Goal: Book appointment/travel/reservation

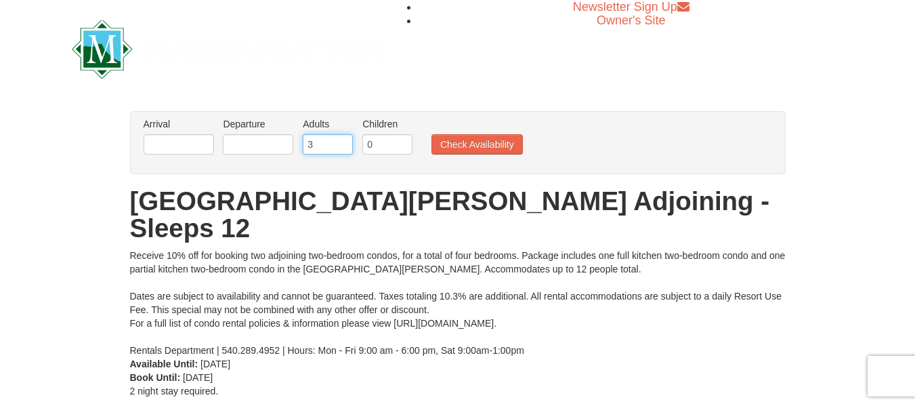
click at [344, 142] on input "3" at bounding box center [328, 144] width 50 height 20
click at [344, 142] on input "4" at bounding box center [328, 144] width 50 height 20
click at [344, 142] on input "5" at bounding box center [328, 144] width 50 height 20
click at [344, 142] on input "6" at bounding box center [328, 144] width 50 height 20
click at [344, 142] on input "7" at bounding box center [328, 144] width 50 height 20
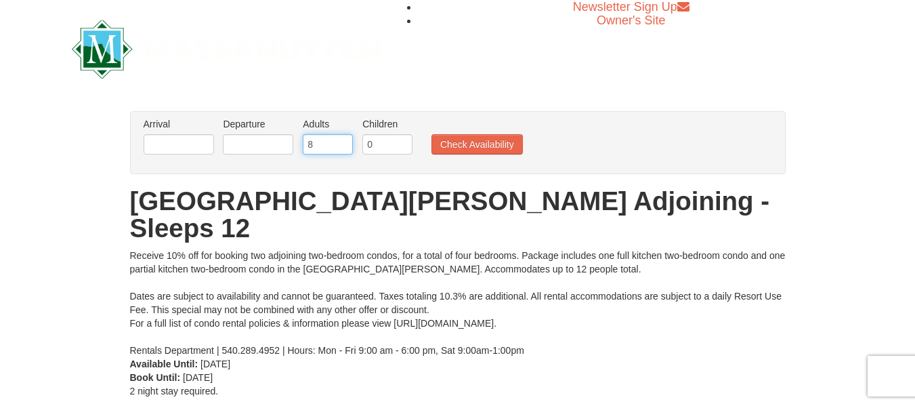
type input "8"
click at [344, 142] on input "8" at bounding box center [328, 144] width 50 height 20
click at [197, 146] on input "text" at bounding box center [179, 144] width 70 height 20
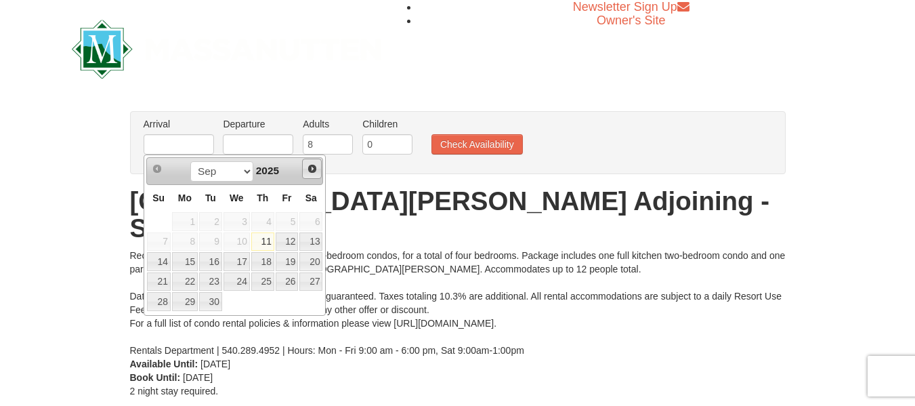
click at [314, 165] on span "Next" at bounding box center [312, 168] width 11 height 11
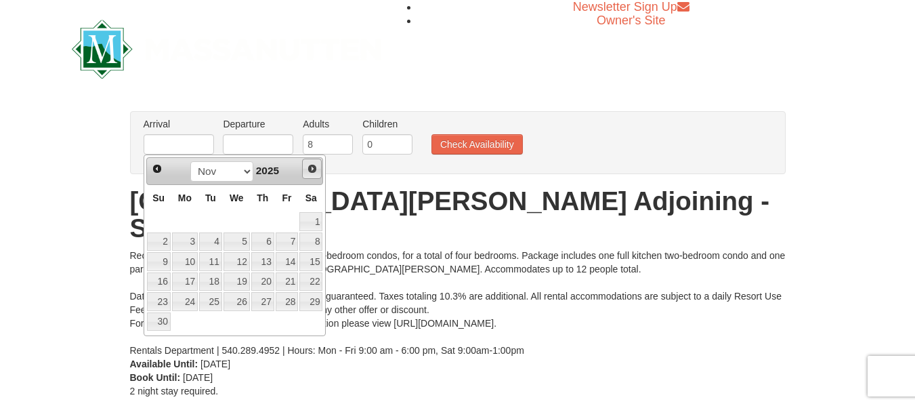
click at [314, 165] on span "Next" at bounding box center [312, 168] width 11 height 11
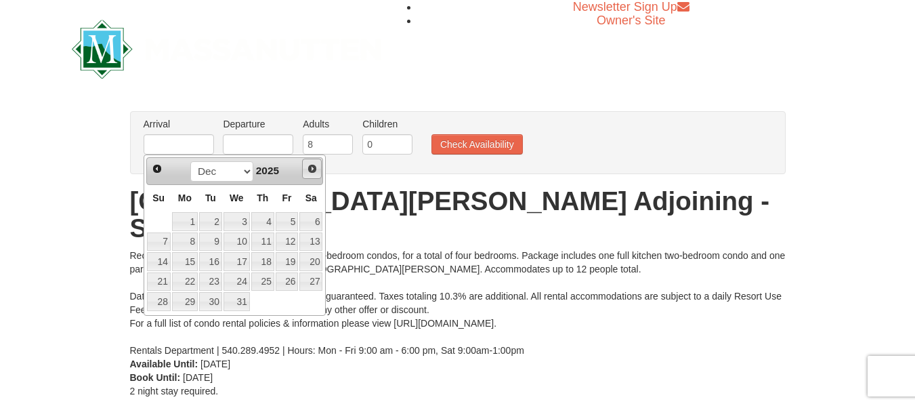
click at [314, 165] on span "Next" at bounding box center [312, 168] width 11 height 11
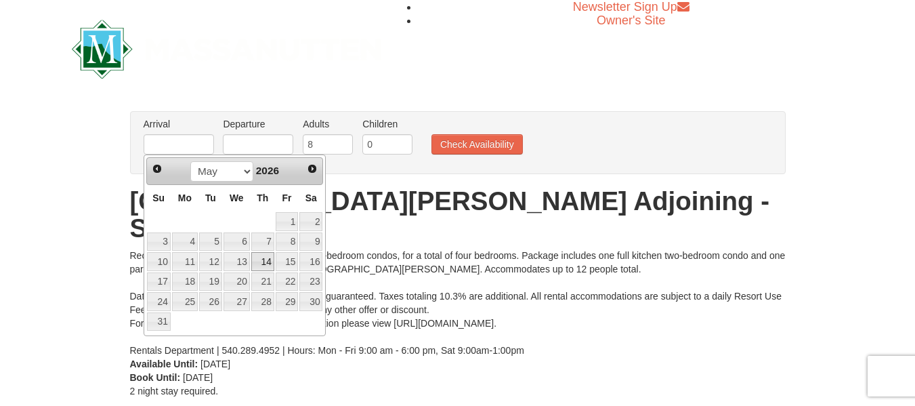
click at [261, 263] on link "14" at bounding box center [262, 261] width 23 height 19
type input "[DATE]"
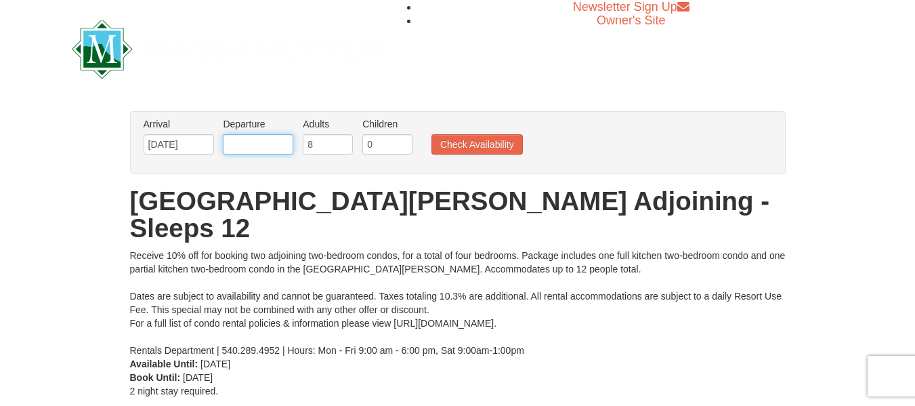
click at [274, 150] on input "text" at bounding box center [258, 144] width 70 height 20
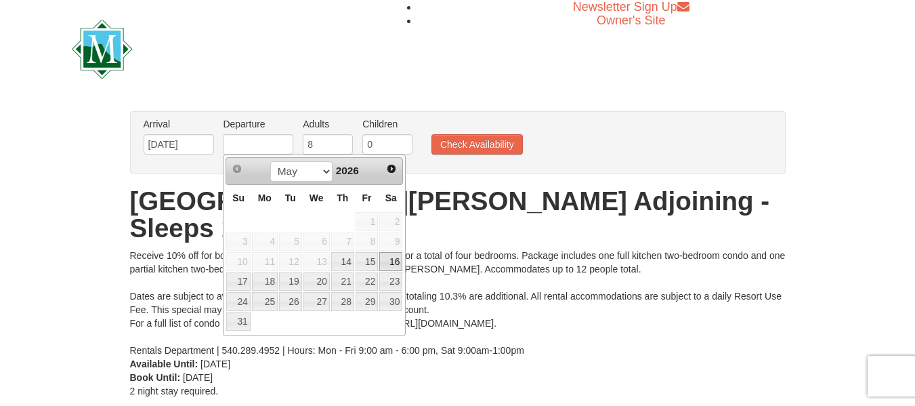
click at [390, 262] on link "16" at bounding box center [390, 261] width 23 height 19
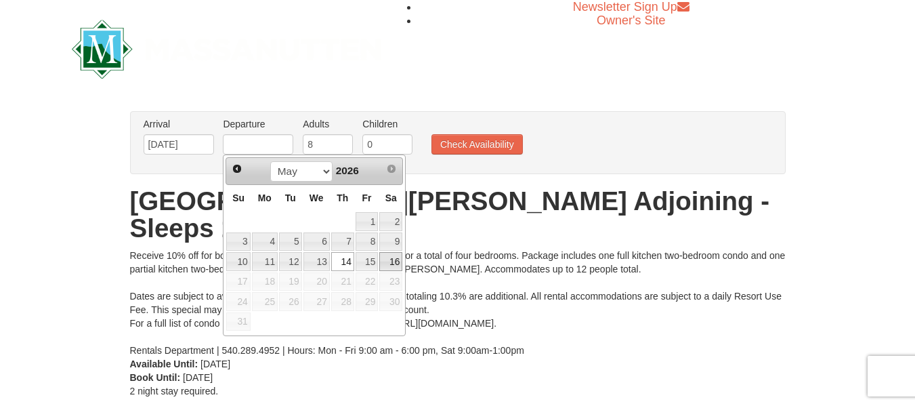
type input "[DATE]"
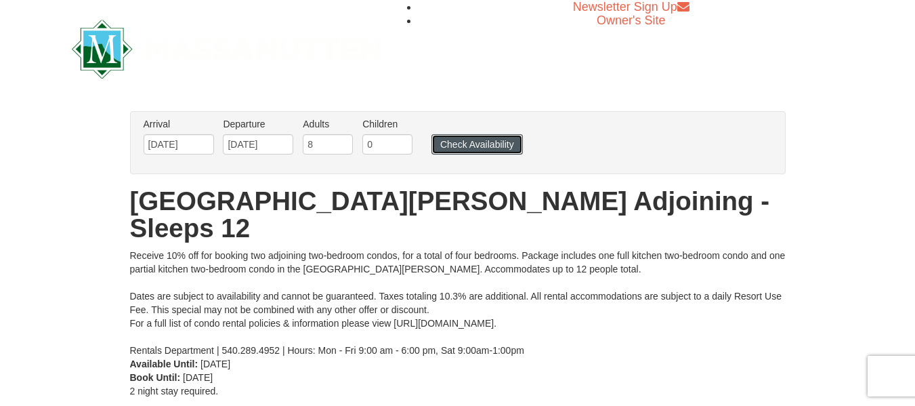
click at [478, 142] on button "Check Availability" at bounding box center [477, 144] width 91 height 20
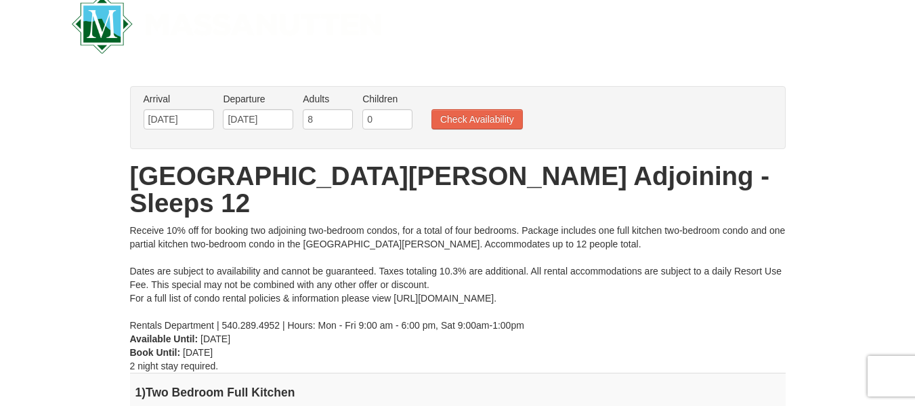
scroll to position [24, 0]
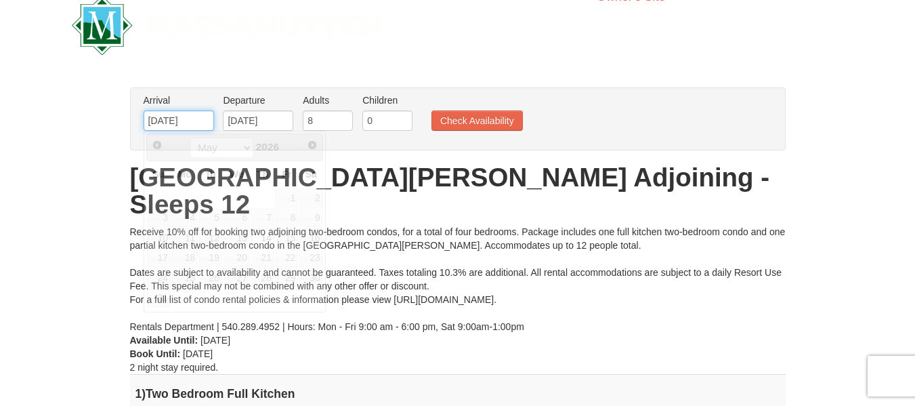
click at [186, 114] on input "05/14/2026" at bounding box center [179, 120] width 70 height 20
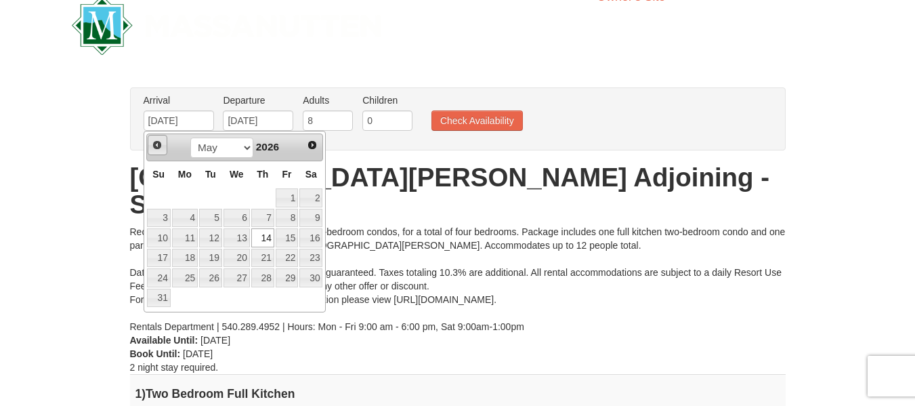
click at [161, 148] on span "Prev" at bounding box center [157, 145] width 11 height 11
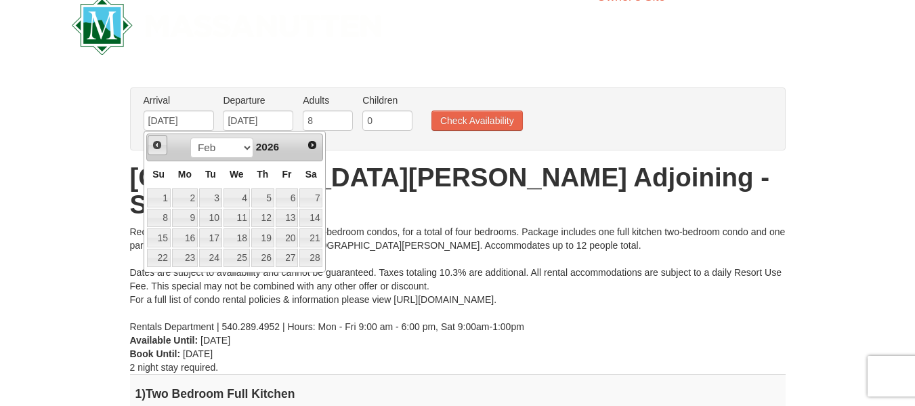
click at [161, 148] on span "Prev" at bounding box center [157, 145] width 11 height 11
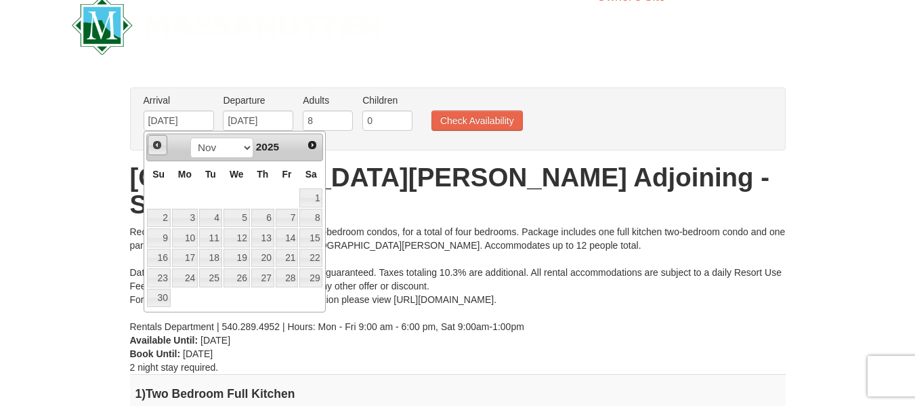
click at [161, 148] on span "Prev" at bounding box center [157, 145] width 11 height 11
click at [291, 241] on link "17" at bounding box center [287, 237] width 23 height 19
type input "10/17/2025"
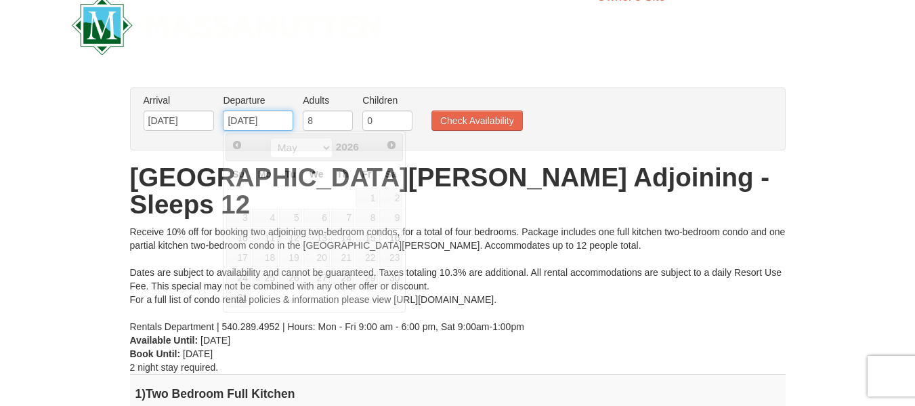
click at [286, 123] on input "[DATE]" at bounding box center [258, 120] width 70 height 20
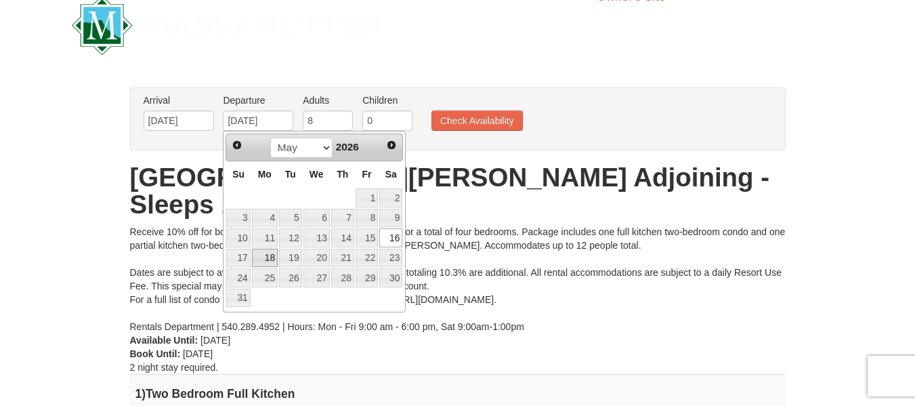
click at [257, 262] on link "18" at bounding box center [265, 258] width 26 height 19
type input "05/18/2026"
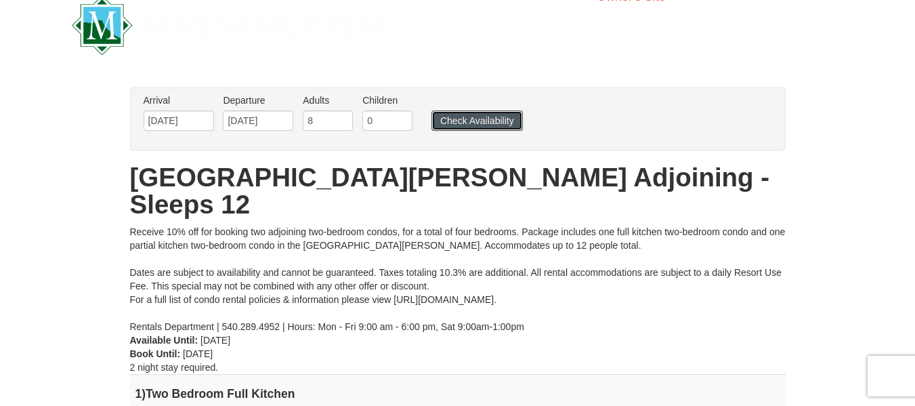
click at [489, 123] on button "Check Availability" at bounding box center [477, 120] width 91 height 20
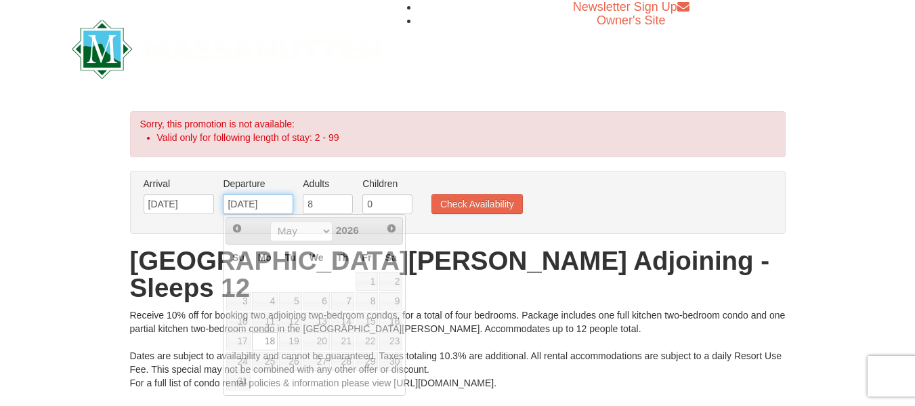
click at [283, 203] on input "[DATE]" at bounding box center [258, 204] width 70 height 20
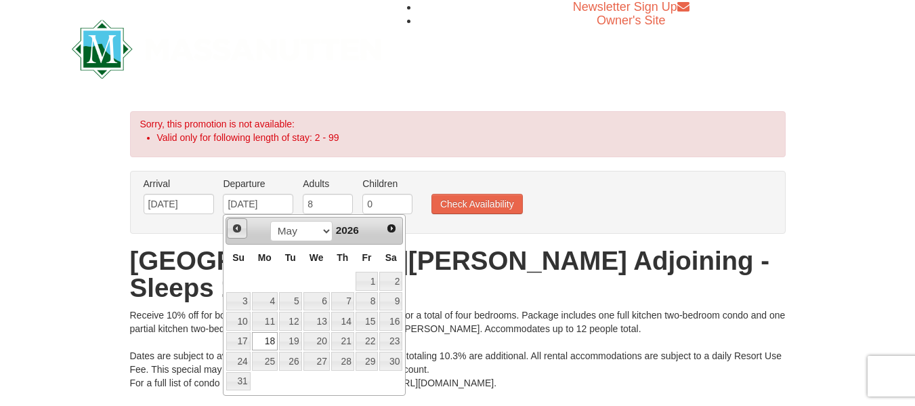
click at [242, 236] on link "Prev" at bounding box center [237, 228] width 20 height 20
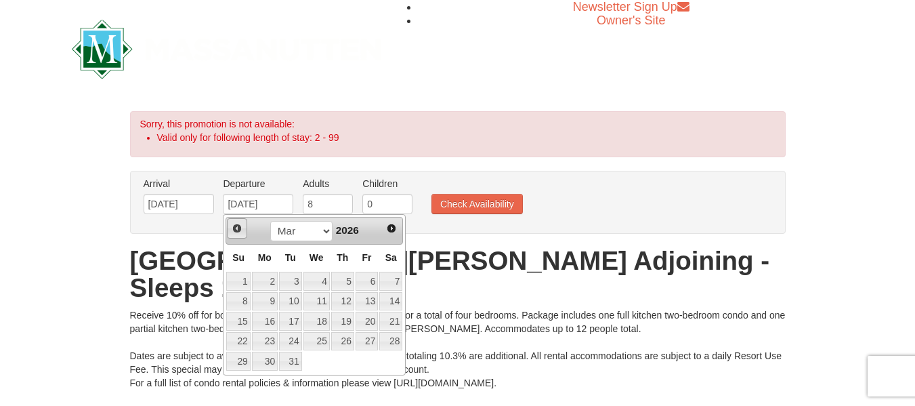
click at [242, 236] on link "Prev" at bounding box center [237, 228] width 20 height 20
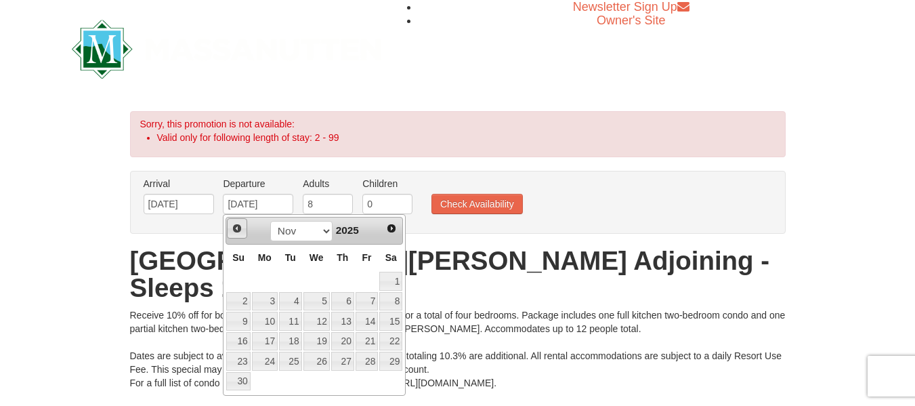
click at [242, 236] on link "Prev" at bounding box center [237, 228] width 20 height 20
click at [239, 344] on link "19" at bounding box center [238, 341] width 24 height 19
type input "10/19/2025"
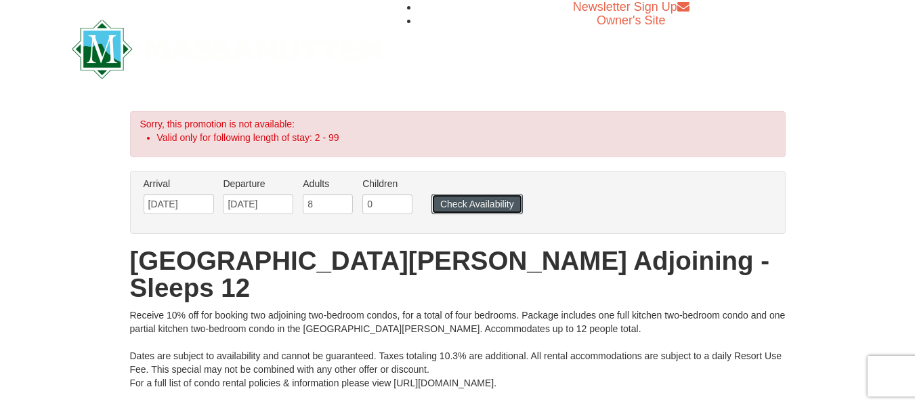
click at [505, 209] on button "Check Availability" at bounding box center [477, 204] width 91 height 20
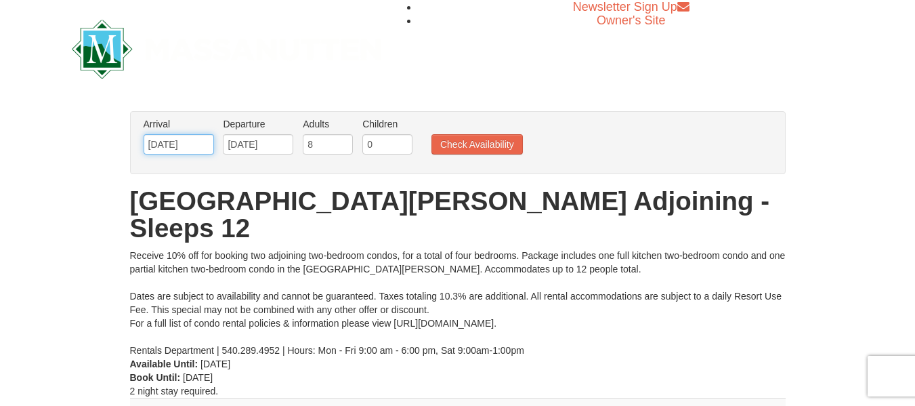
click at [202, 141] on input "[DATE]" at bounding box center [179, 144] width 70 height 20
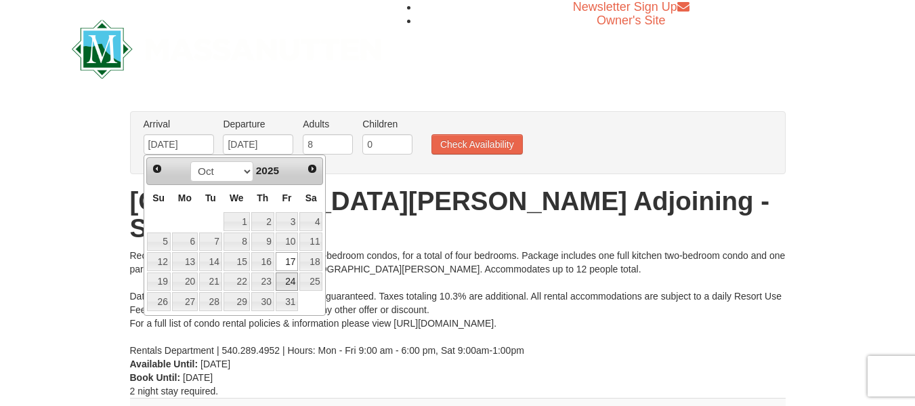
click at [286, 282] on link "24" at bounding box center [287, 281] width 23 height 19
type input "10/24/2025"
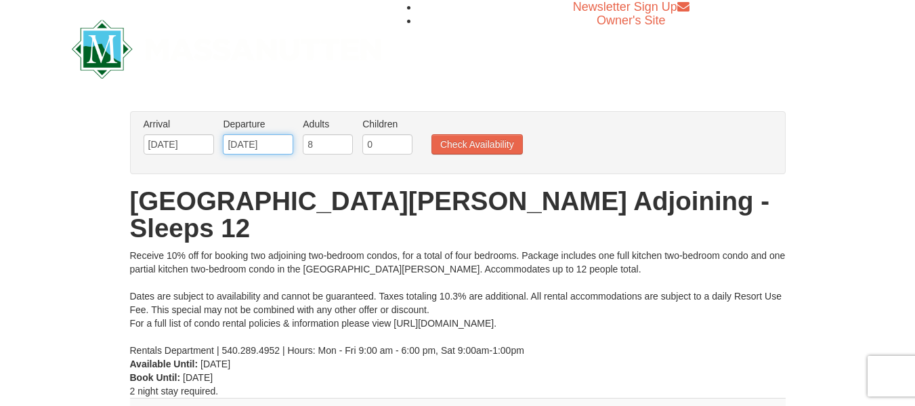
click at [276, 150] on input "10/24/2025" at bounding box center [258, 144] width 70 height 20
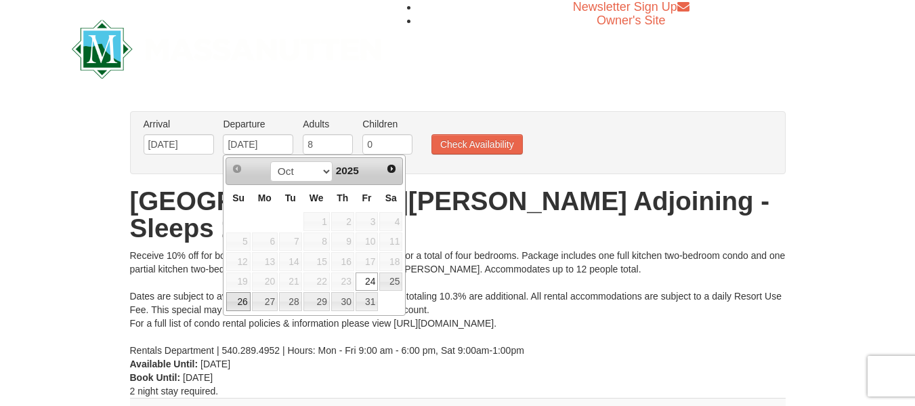
click at [242, 297] on link "26" at bounding box center [238, 301] width 24 height 19
type input "10/26/2025"
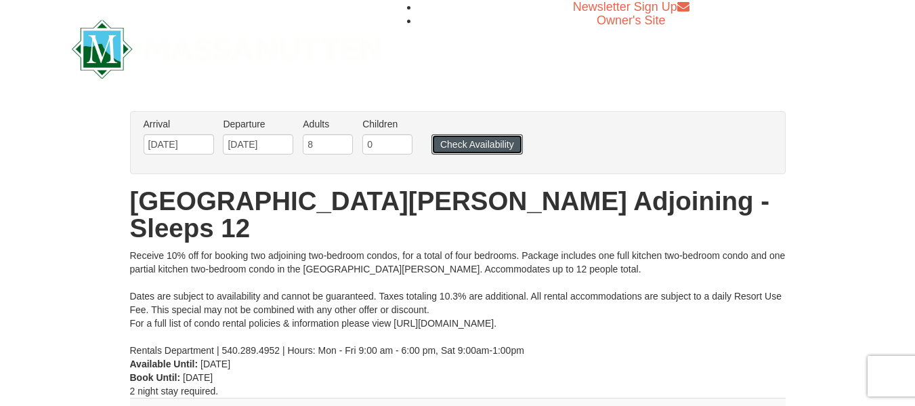
click at [463, 150] on button "Check Availability" at bounding box center [477, 144] width 91 height 20
drag, startPoint x: 921, startPoint y: 50, endPoint x: 911, endPoint y: -4, distance: 55.1
click at [911, 0] on html "Browser Not Supported We notice you are using a browser which will not provide …" at bounding box center [457, 366] width 915 height 732
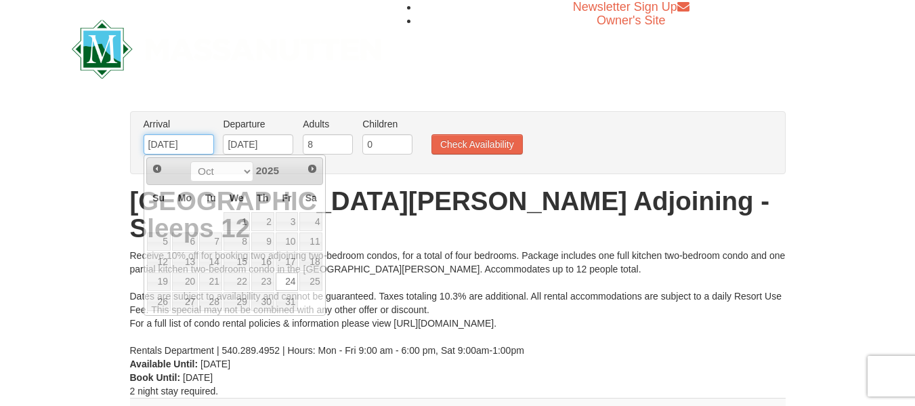
click at [194, 147] on input "10/24/2025" at bounding box center [179, 144] width 70 height 20
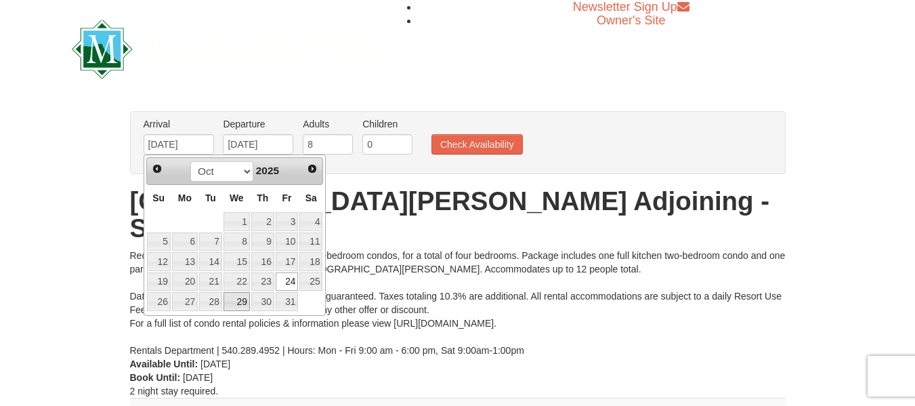
click at [232, 303] on link "29" at bounding box center [237, 301] width 26 height 19
type input "[DATE]"
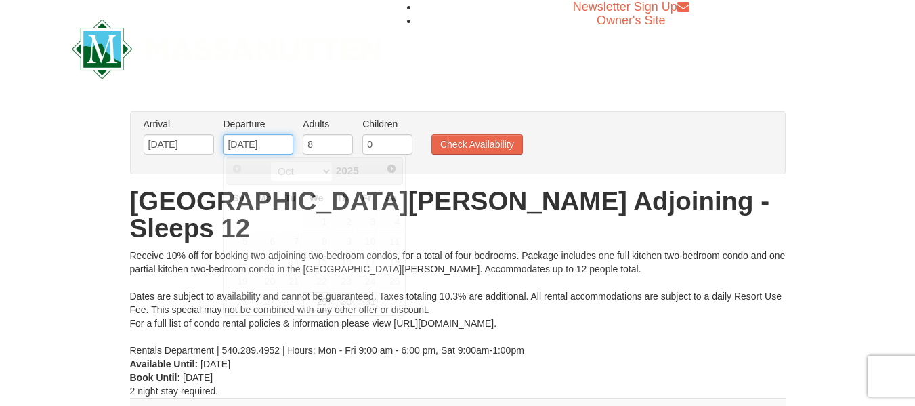
click at [280, 151] on input "[DATE]" at bounding box center [258, 144] width 70 height 20
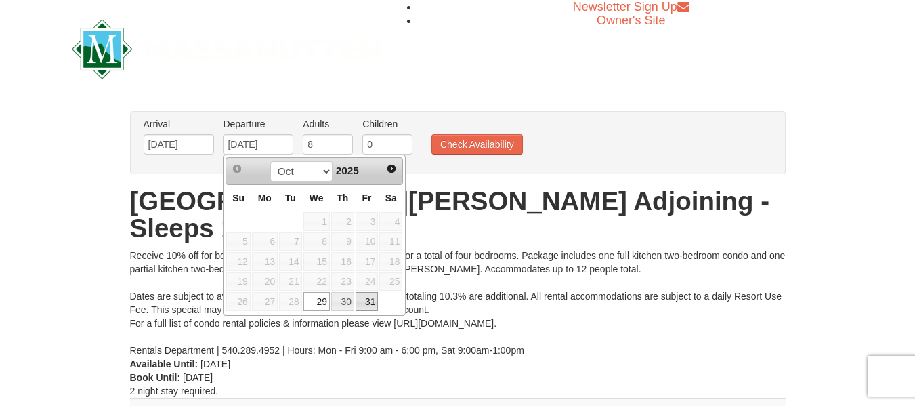
click at [360, 295] on link "31" at bounding box center [367, 301] width 23 height 19
type input "10/31/2025"
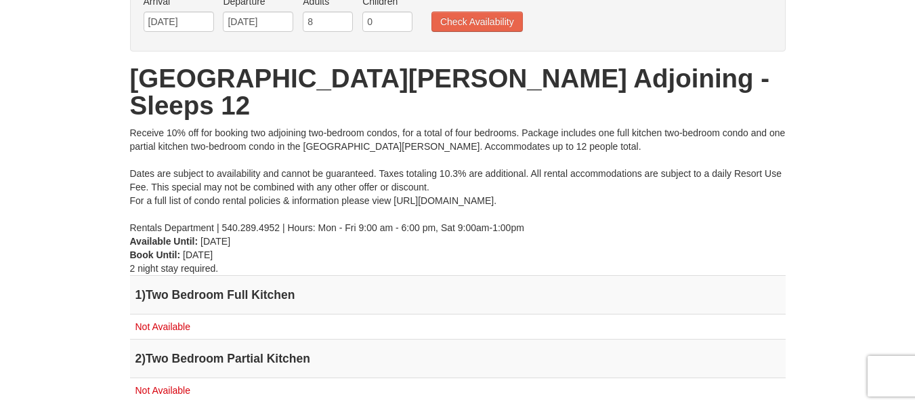
scroll to position [124, 0]
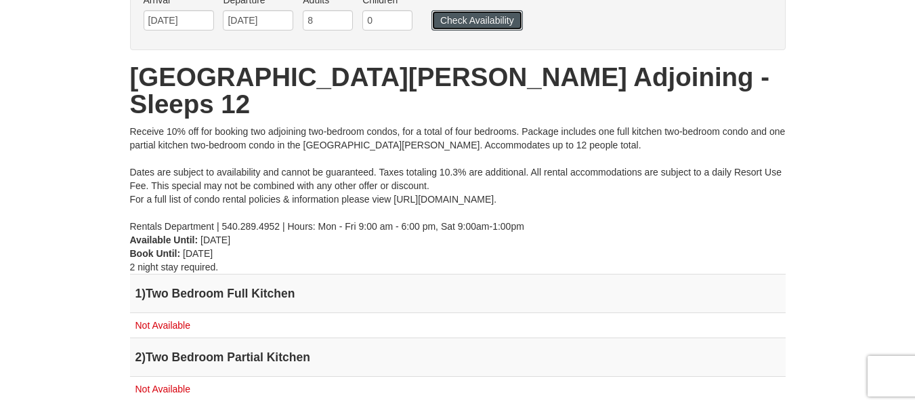
click at [491, 26] on button "Check Availability" at bounding box center [477, 20] width 91 height 20
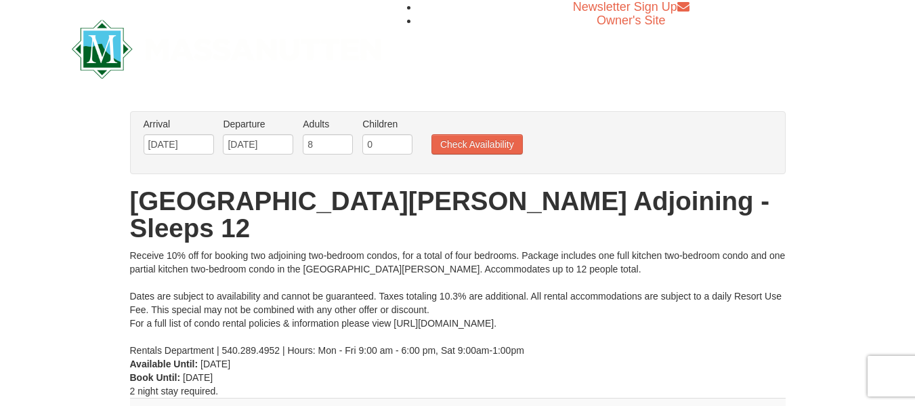
drag, startPoint x: 919, startPoint y: 18, endPoint x: 925, endPoint y: -16, distance: 34.4
click at [915, 0] on html "Browser Not Supported We notice you are using a browser which will not provide …" at bounding box center [457, 366] width 915 height 732
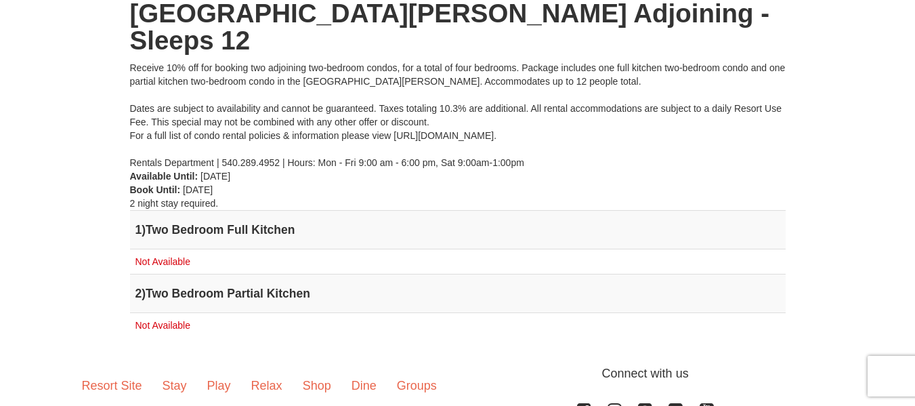
scroll to position [124, 0]
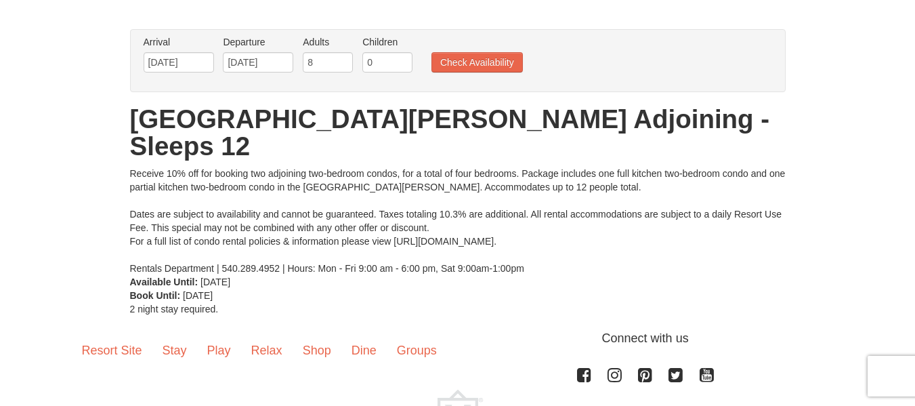
scroll to position [158, 0]
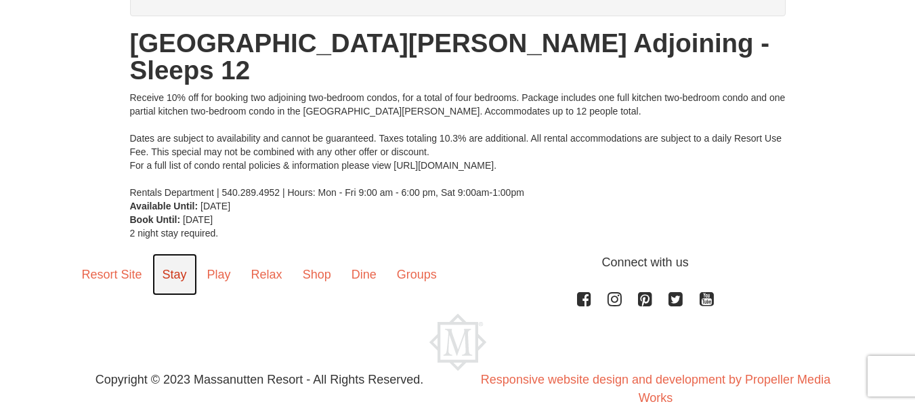
click at [182, 253] on link "Stay" at bounding box center [174, 274] width 45 height 42
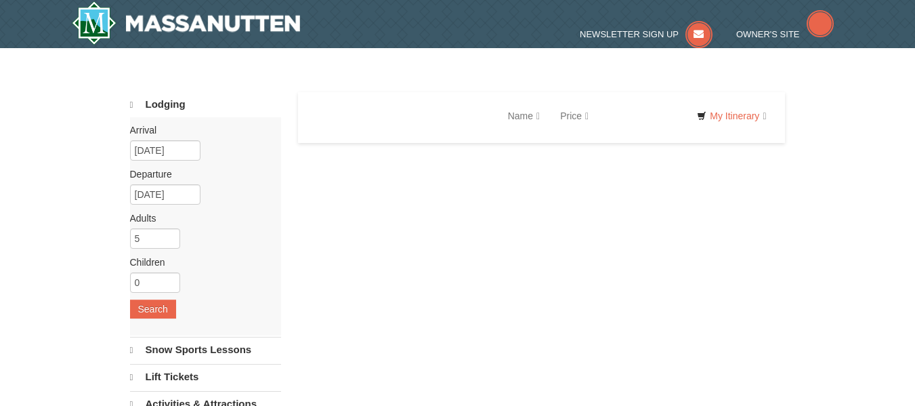
select select "9"
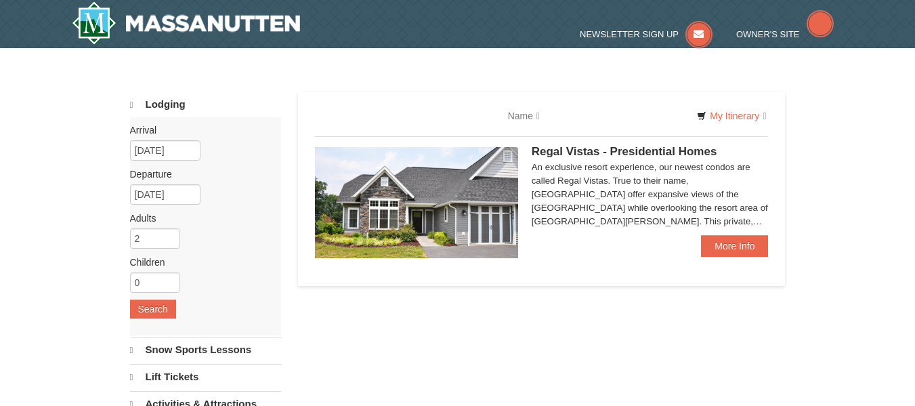
select select "9"
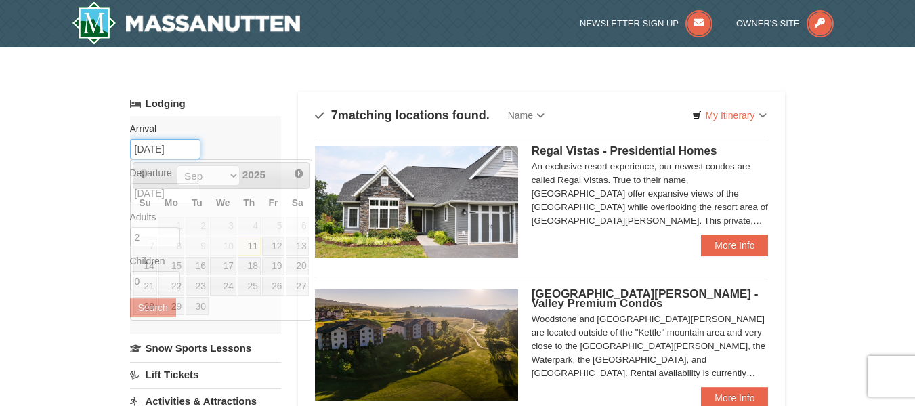
click at [154, 146] on input "[DATE]" at bounding box center [165, 149] width 70 height 20
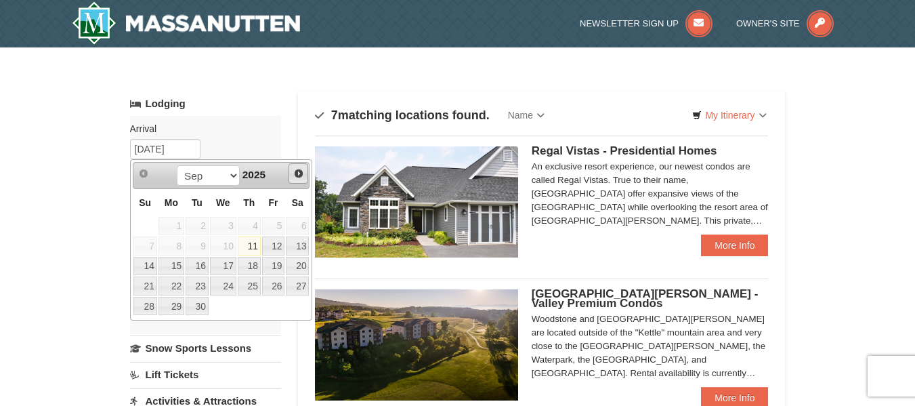
click at [301, 169] on span "Next" at bounding box center [298, 173] width 11 height 11
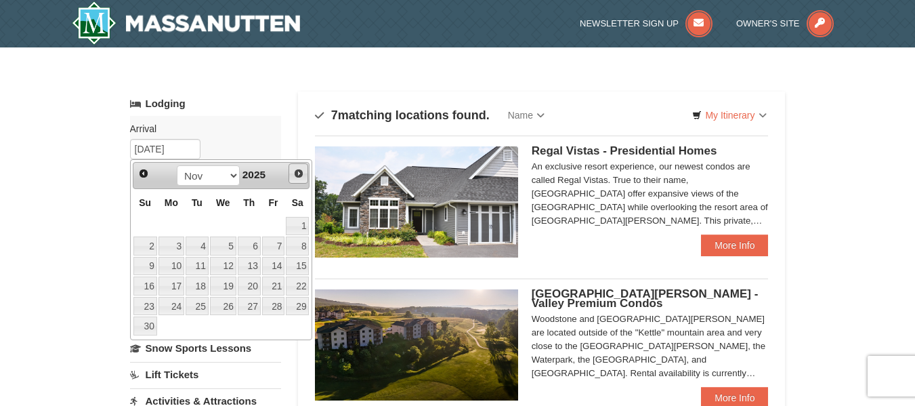
click at [301, 169] on span "Next" at bounding box center [298, 173] width 11 height 11
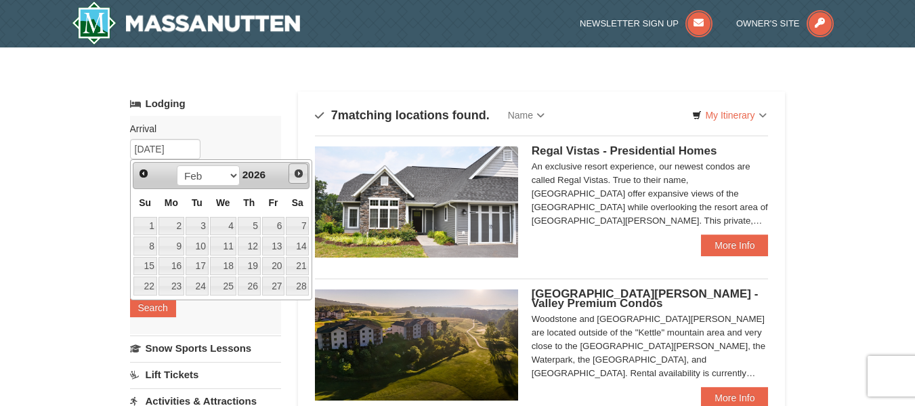
click at [301, 169] on span "Next" at bounding box center [298, 173] width 11 height 11
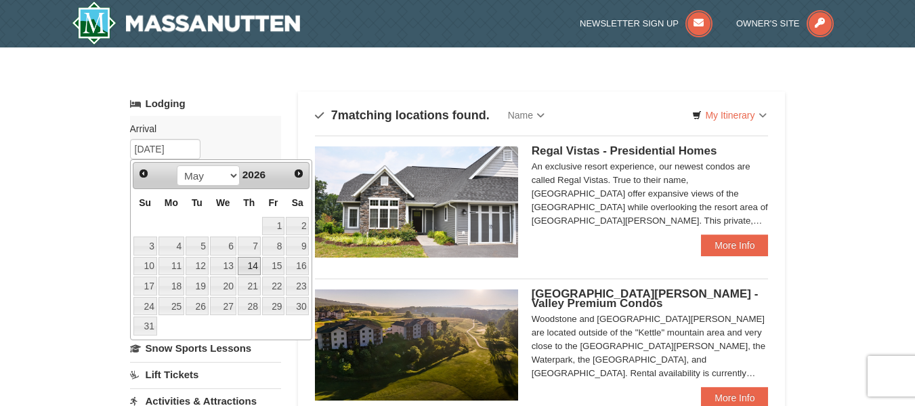
click at [250, 262] on link "14" at bounding box center [249, 266] width 23 height 19
type input "[DATE]"
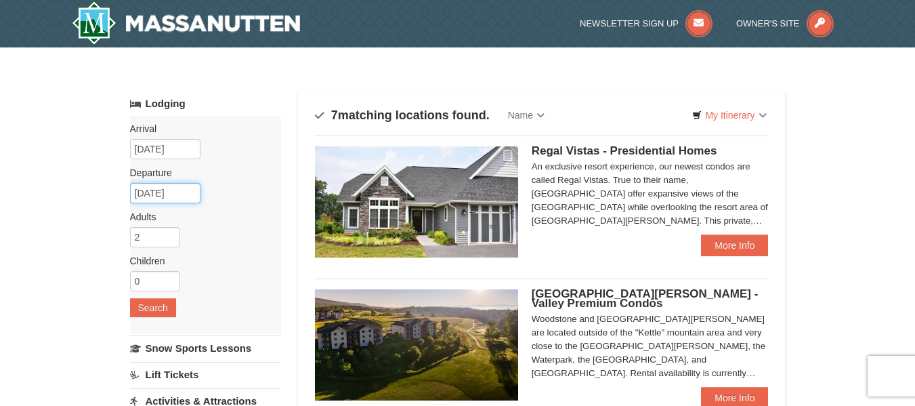
click at [181, 192] on input "05/15/2026" at bounding box center [165, 193] width 70 height 20
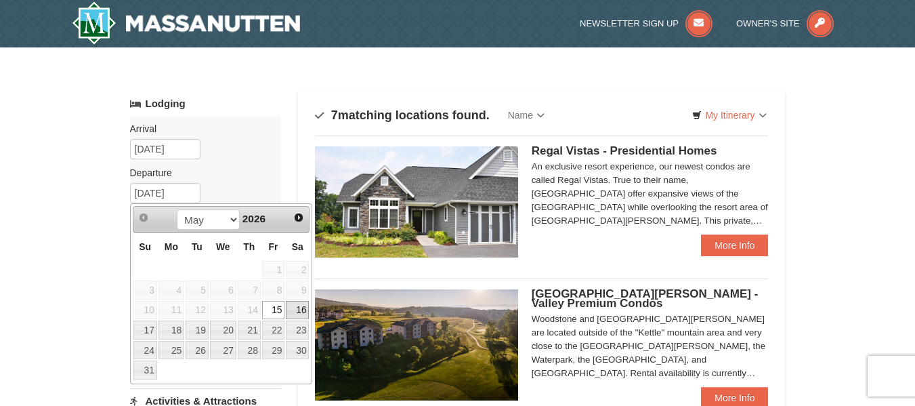
click at [301, 312] on link "16" at bounding box center [297, 310] width 23 height 19
type input "[DATE]"
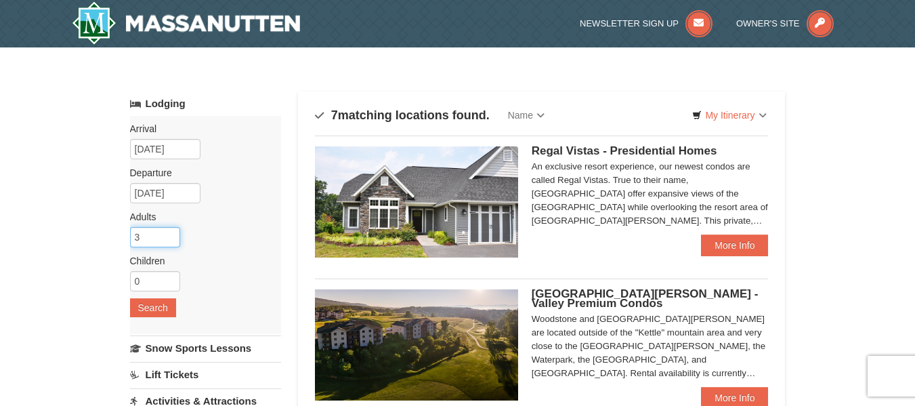
click at [172, 232] on input "3" at bounding box center [155, 237] width 50 height 20
click at [171, 234] on input "4" at bounding box center [155, 237] width 50 height 20
click at [171, 234] on input "5" at bounding box center [155, 237] width 50 height 20
click at [171, 234] on input "6" at bounding box center [155, 237] width 50 height 20
click at [171, 234] on input "7" at bounding box center [155, 237] width 50 height 20
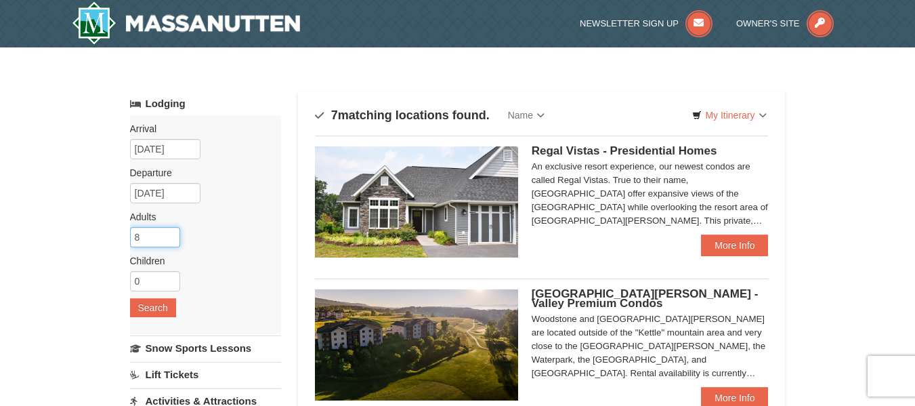
type input "8"
click at [171, 234] on input "8" at bounding box center [155, 237] width 50 height 20
click at [154, 305] on button "Search" at bounding box center [153, 307] width 46 height 19
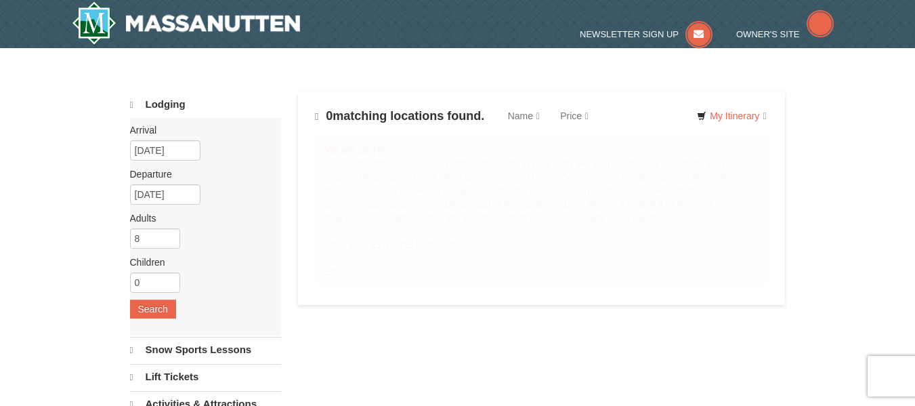
select select "9"
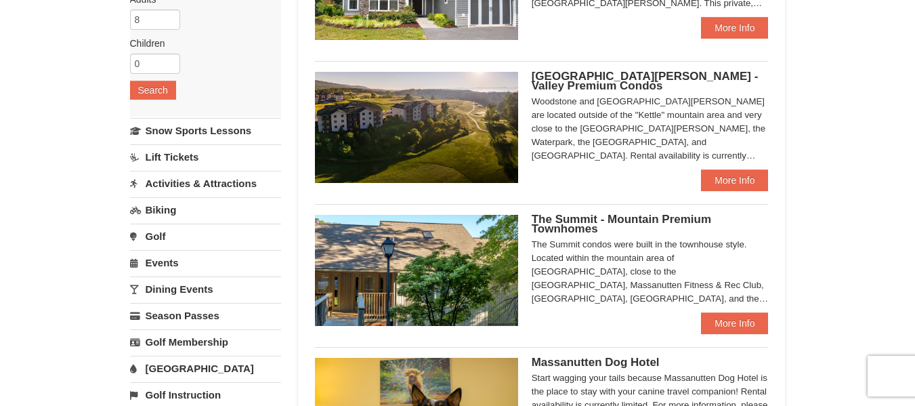
scroll to position [201, 0]
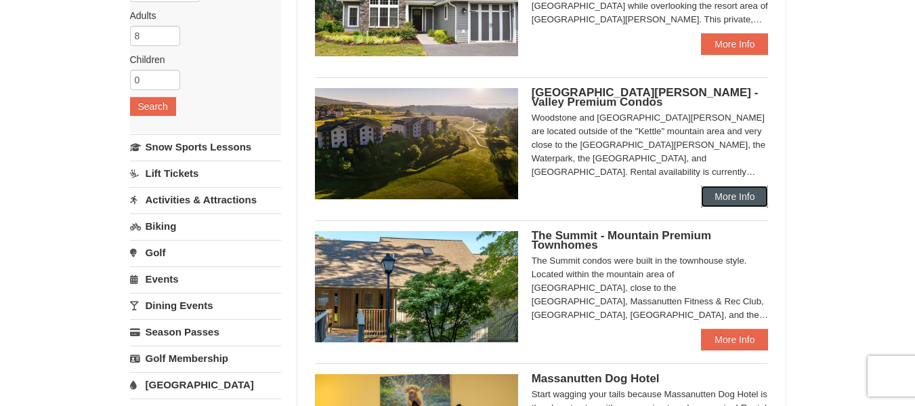
click at [737, 192] on link "More Info" at bounding box center [734, 197] width 67 height 22
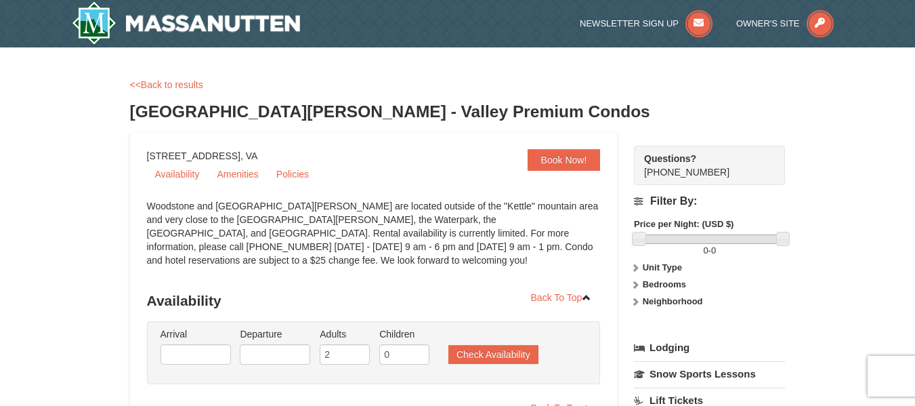
select select "9"
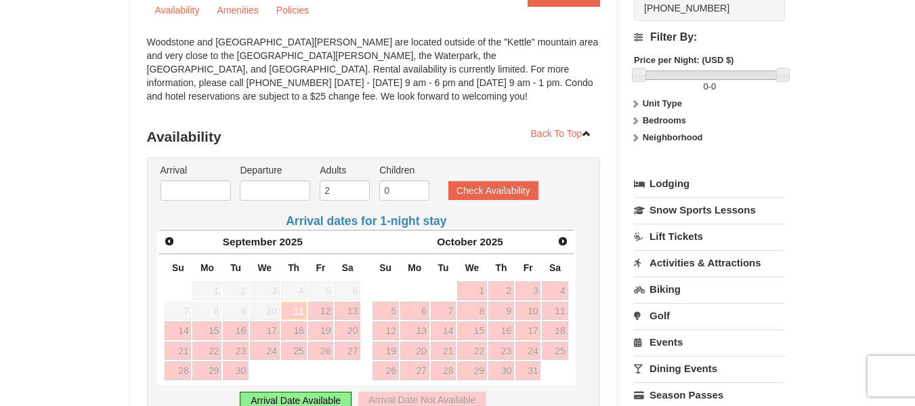
scroll to position [167, 0]
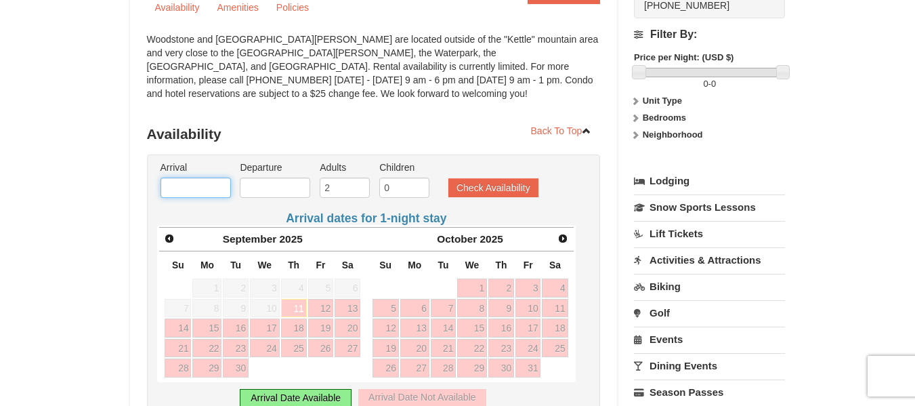
click at [206, 190] on input "text" at bounding box center [196, 188] width 70 height 20
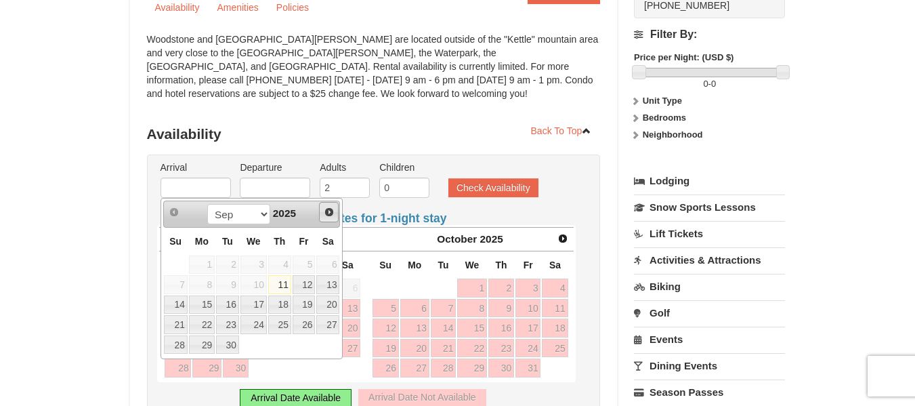
click at [325, 212] on span "Next" at bounding box center [329, 212] width 11 height 11
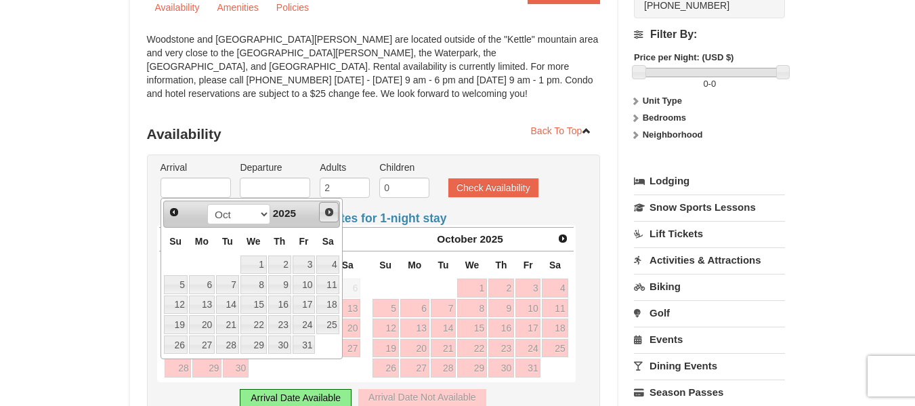
click at [325, 212] on span "Next" at bounding box center [329, 212] width 11 height 11
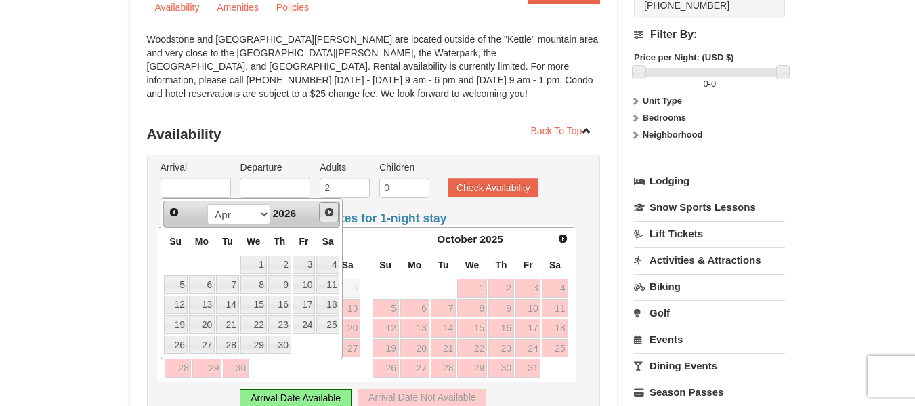
click at [325, 212] on span "Next" at bounding box center [329, 212] width 11 height 11
click at [286, 305] on link "14" at bounding box center [279, 304] width 23 height 19
type input "[DATE]"
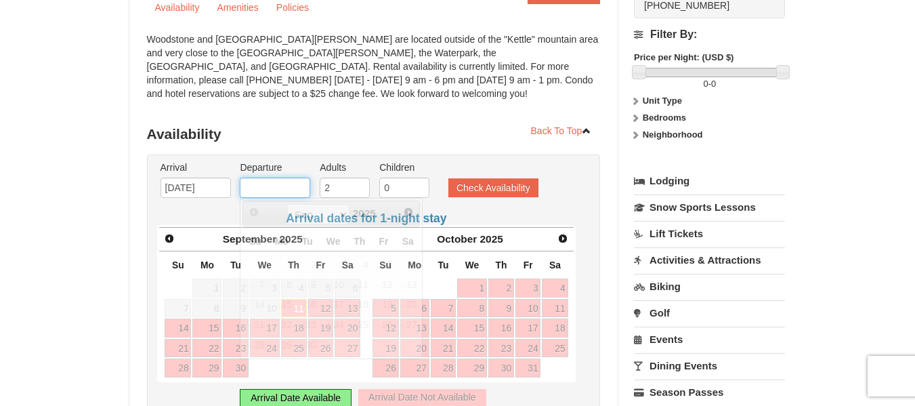
click at [261, 193] on input "text" at bounding box center [275, 188] width 70 height 20
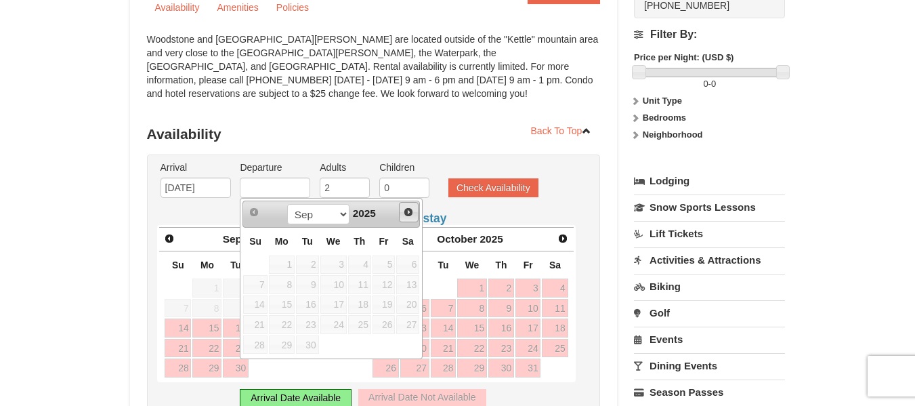
click at [413, 213] on span "Next" at bounding box center [408, 212] width 11 height 11
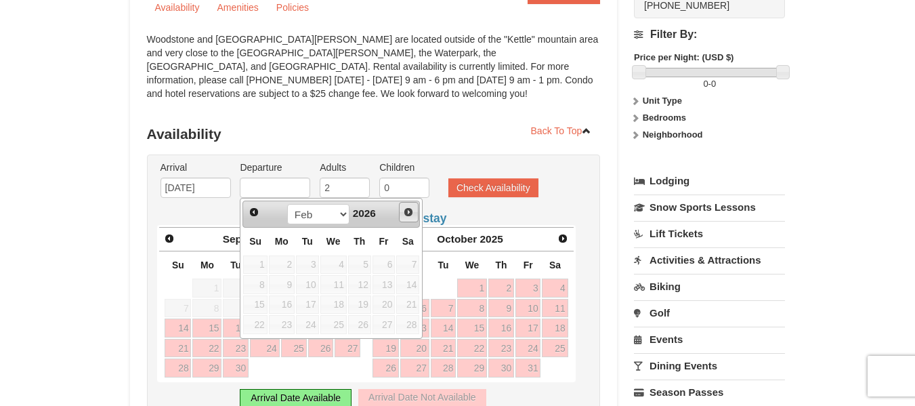
click at [413, 213] on span "Next" at bounding box center [408, 212] width 11 height 11
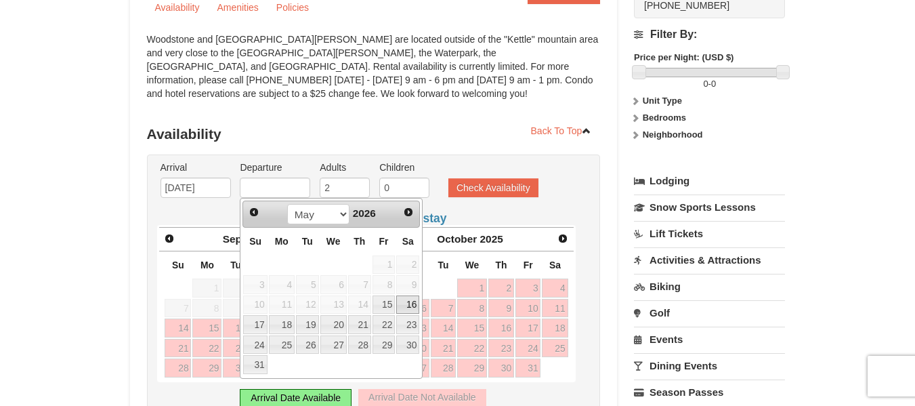
click at [412, 306] on link "16" at bounding box center [407, 304] width 23 height 19
type input "[DATE]"
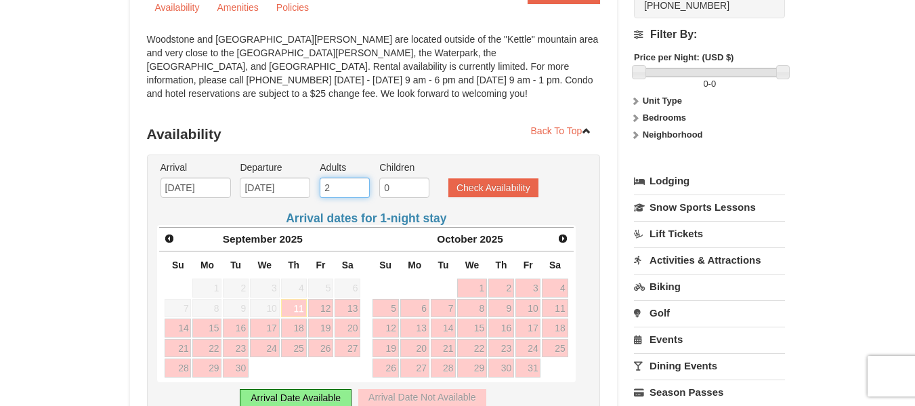
click at [336, 186] on input "2" at bounding box center [345, 188] width 50 height 20
click at [359, 186] on input "3" at bounding box center [345, 188] width 50 height 20
click at [359, 186] on input "4" at bounding box center [345, 188] width 50 height 20
click at [359, 186] on input "5" at bounding box center [345, 188] width 50 height 20
click at [359, 186] on input "6" at bounding box center [345, 188] width 50 height 20
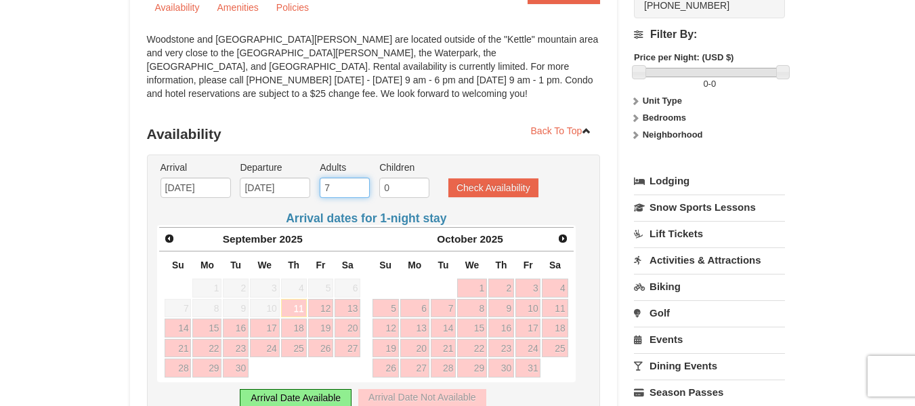
click at [359, 186] on input "7" at bounding box center [345, 188] width 50 height 20
type input "8"
click at [359, 186] on input "8" at bounding box center [345, 188] width 50 height 20
click at [487, 188] on button "Check Availability" at bounding box center [494, 187] width 90 height 19
